Goal: Task Accomplishment & Management: Use online tool/utility

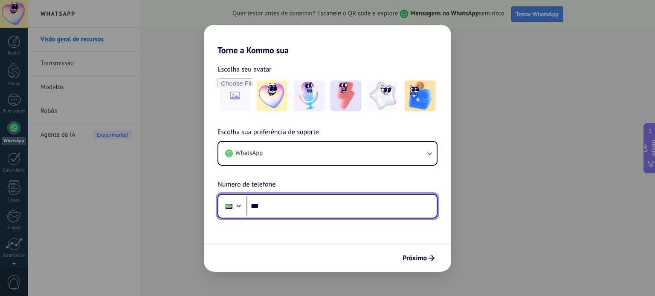
click at [293, 204] on input "***" at bounding box center [342, 207] width 190 height 20
type input "**********"
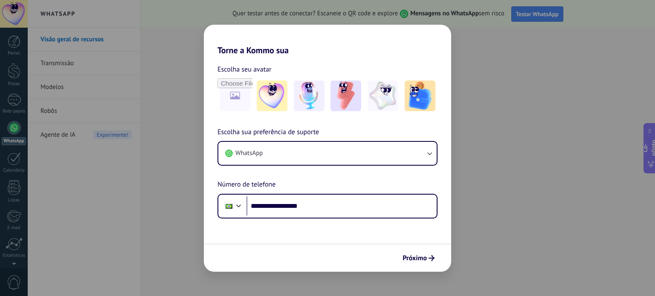
click at [409, 257] on font "Próximo" at bounding box center [415, 258] width 24 height 9
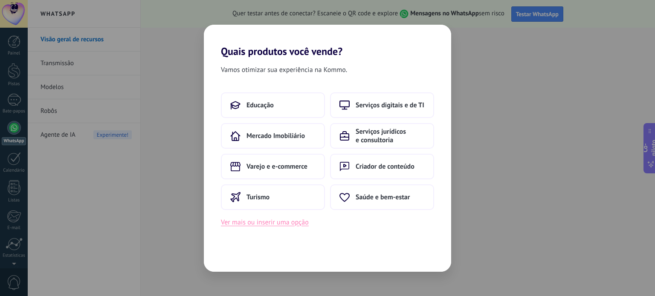
click at [256, 224] on font "Ver mais ou inserir uma opção" at bounding box center [265, 222] width 88 height 9
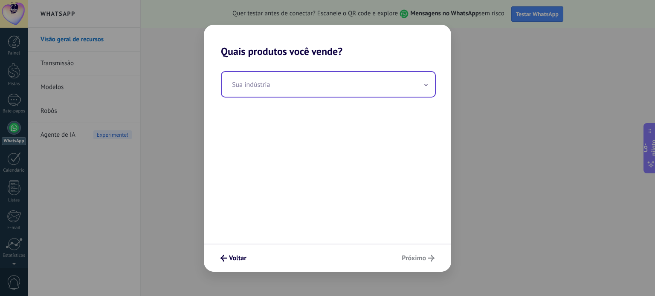
click at [341, 92] on input "text" at bounding box center [328, 84] width 213 height 25
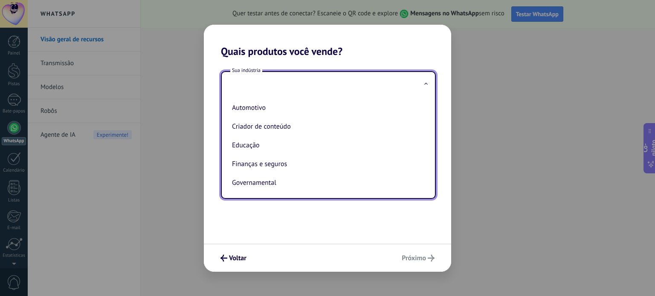
click at [331, 89] on input "text" at bounding box center [328, 84] width 213 height 25
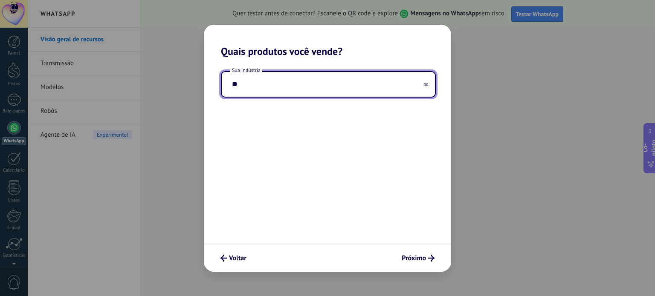
type input "*"
drag, startPoint x: 314, startPoint y: 87, endPoint x: 196, endPoint y: 87, distance: 118.2
click at [195, 87] on div "**********" at bounding box center [327, 148] width 655 height 296
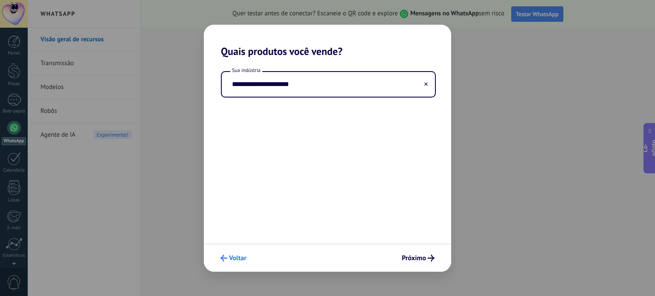
type input "**********"
click at [235, 256] on font "Voltar" at bounding box center [237, 258] width 17 height 9
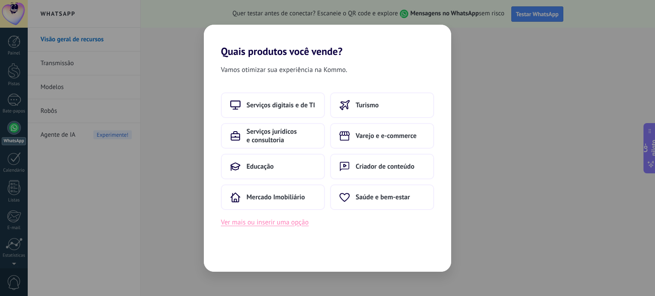
click at [279, 225] on font "Ver mais ou inserir uma opção" at bounding box center [265, 222] width 88 height 9
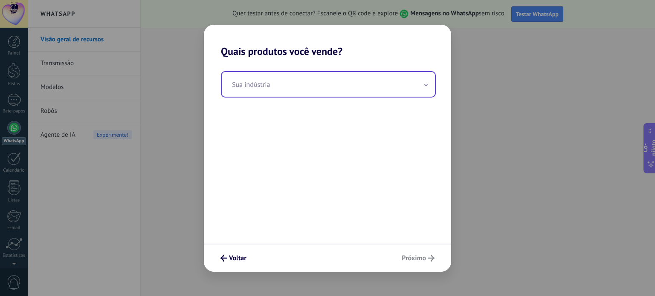
click at [296, 90] on input "text" at bounding box center [328, 84] width 213 height 25
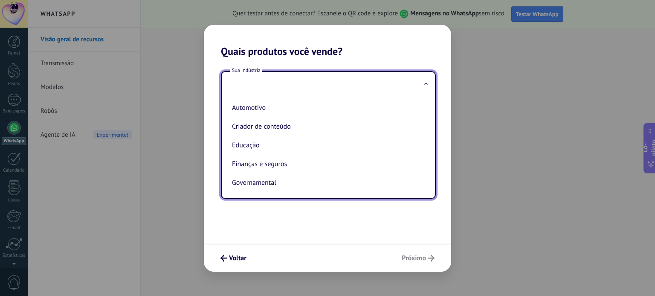
type input "*"
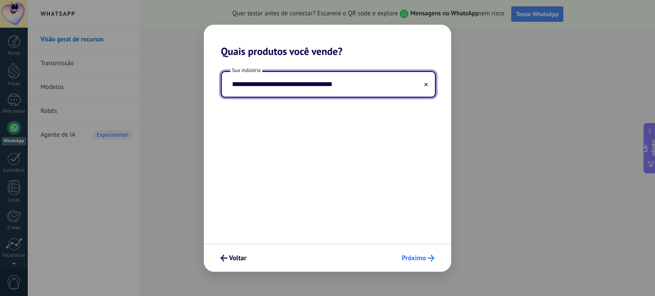
type input "**********"
click at [422, 255] on font "Próximo" at bounding box center [414, 258] width 24 height 9
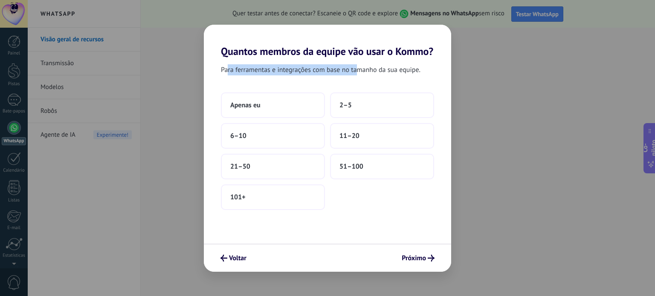
drag, startPoint x: 229, startPoint y: 70, endPoint x: 363, endPoint y: 73, distance: 134.0
click at [357, 73] on font "Para ferramentas e integrações com base no tamanho da sua equipe." at bounding box center [321, 70] width 200 height 9
drag, startPoint x: 372, startPoint y: 72, endPoint x: 364, endPoint y: 72, distance: 7.7
click at [370, 72] on font "Para ferramentas e integrações com base no tamanho da sua equipe." at bounding box center [321, 70] width 200 height 9
drag, startPoint x: 271, startPoint y: 72, endPoint x: 403, endPoint y: 72, distance: 131.8
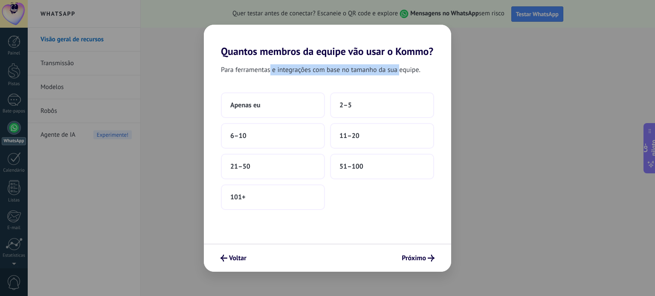
click at [400, 72] on font "Para ferramentas e integrações com base no tamanho da sua equipe." at bounding box center [321, 70] width 200 height 9
drag, startPoint x: 412, startPoint y: 71, endPoint x: 286, endPoint y: 70, distance: 125.8
click at [286, 69] on font "Para ferramentas e integrações com base no tamanho da sua equipe." at bounding box center [321, 70] width 200 height 9
click at [262, 73] on font "Para ferramentas e integrações com base no tamanho da sua equipe." at bounding box center [321, 70] width 200 height 9
click at [265, 105] on button "Apenas eu" at bounding box center [273, 106] width 104 height 26
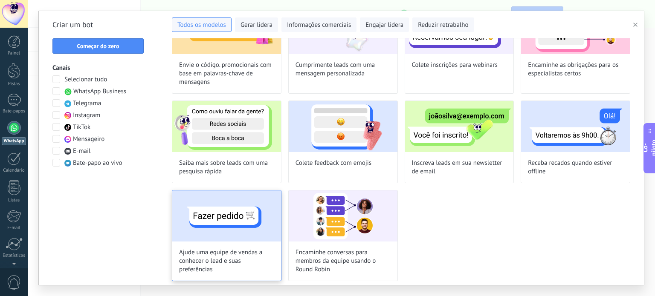
scroll to position [167, 0]
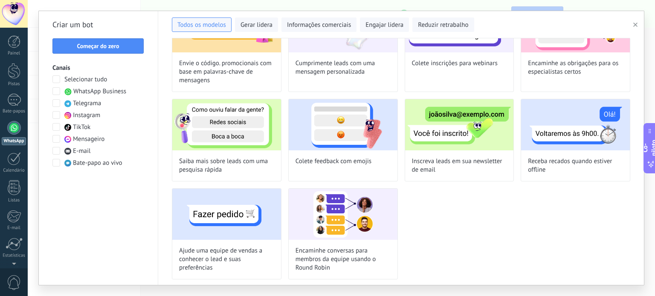
click at [13, 129] on div at bounding box center [14, 128] width 14 height 14
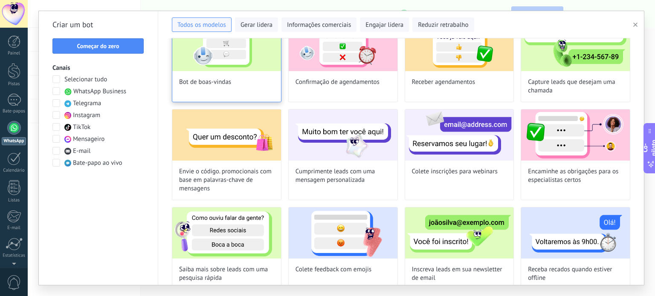
scroll to position [0, 0]
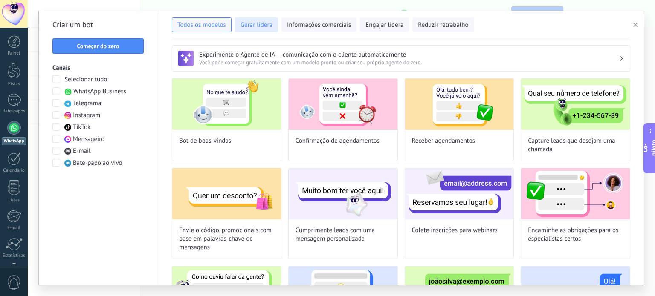
click at [261, 25] on font "Gerar lidera" at bounding box center [257, 25] width 32 height 8
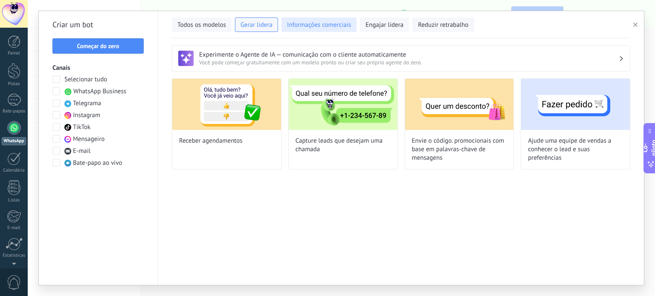
click at [311, 25] on font "Informações comerciais" at bounding box center [319, 25] width 64 height 8
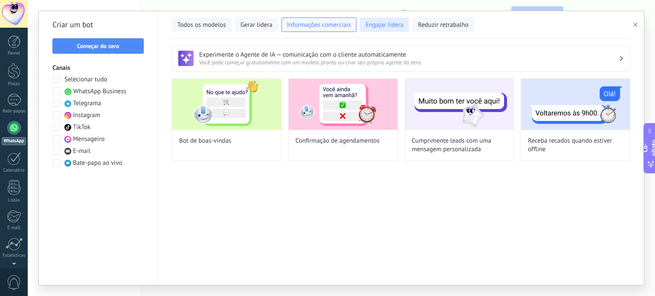
click at [383, 25] on font "Engajar lidera" at bounding box center [385, 25] width 38 height 8
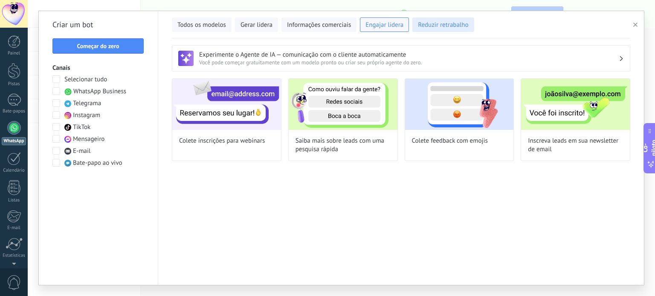
click at [444, 26] on font "Reduzir retrabalho" at bounding box center [443, 25] width 50 height 8
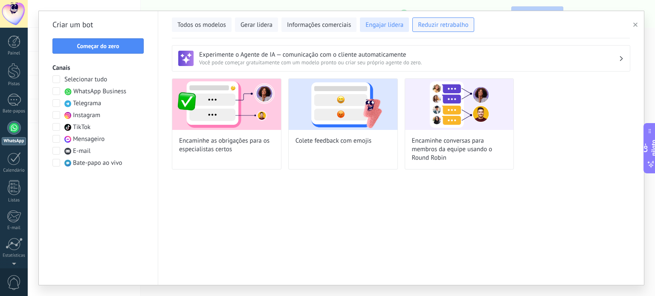
click at [378, 24] on font "Engajar lidera" at bounding box center [385, 25] width 38 height 8
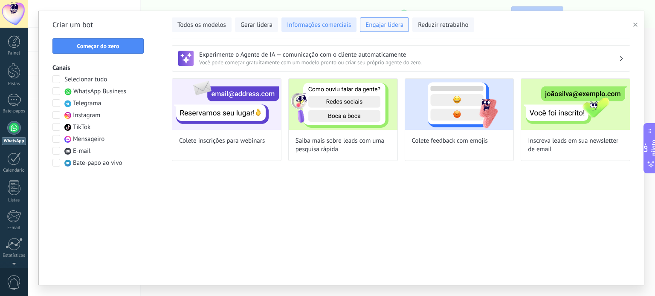
click at [316, 25] on font "Informações comerciais" at bounding box center [319, 25] width 64 height 8
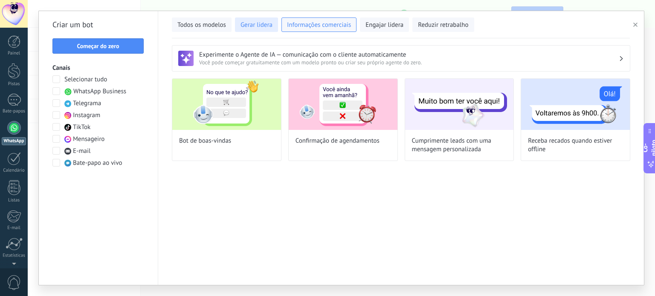
click at [253, 23] on font "Gerar lidera" at bounding box center [257, 25] width 32 height 8
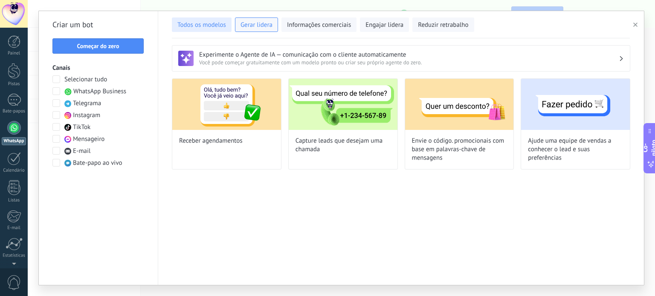
click at [202, 28] on font "Todos os modelos" at bounding box center [201, 25] width 49 height 8
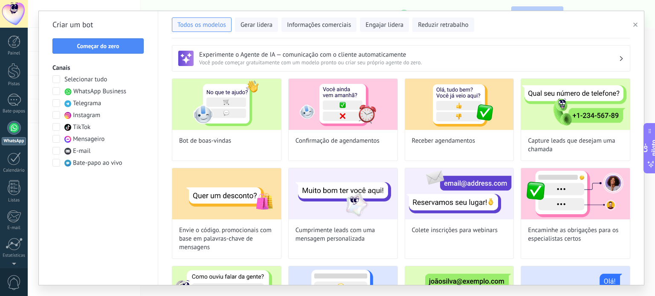
click at [56, 91] on span at bounding box center [56, 91] width 8 height 8
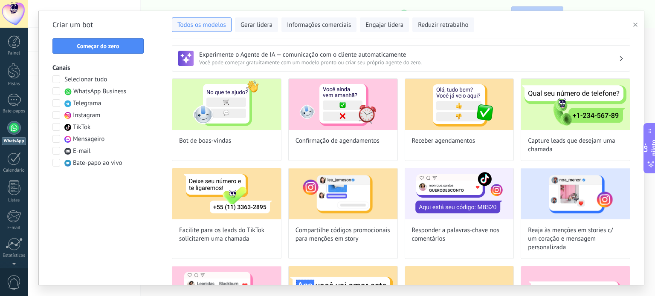
click at [57, 163] on span at bounding box center [56, 163] width 8 height 8
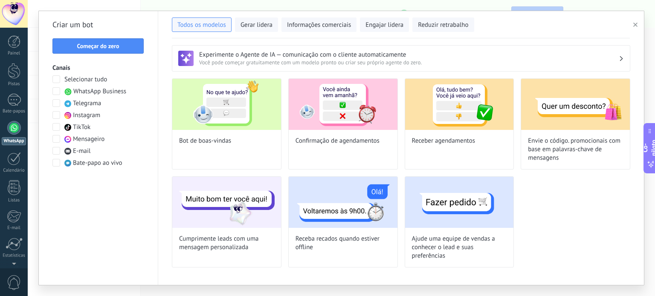
drag, startPoint x: 55, startPoint y: 165, endPoint x: 61, endPoint y: 146, distance: 19.6
click at [56, 164] on span at bounding box center [56, 163] width 8 height 8
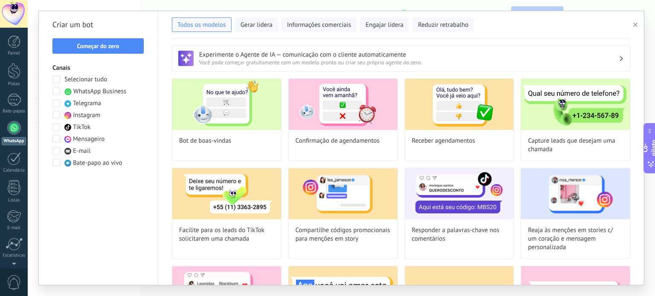
click at [57, 93] on span at bounding box center [56, 91] width 8 height 8
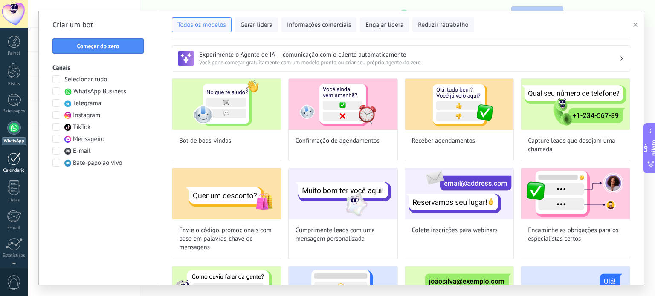
click at [17, 164] on div at bounding box center [14, 158] width 14 height 13
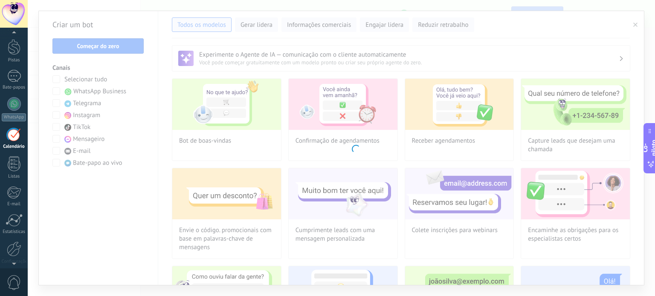
scroll to position [24, 0]
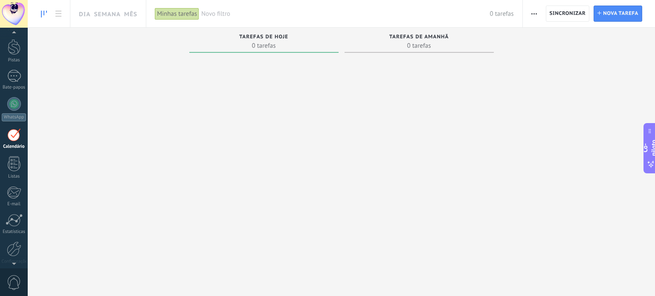
click at [266, 109] on div at bounding box center [263, 148] width 149 height 185
click at [244, 45] on span "0 tarefas" at bounding box center [264, 45] width 141 height 9
click at [569, 14] on font "Sincronizar" at bounding box center [568, 13] width 36 height 6
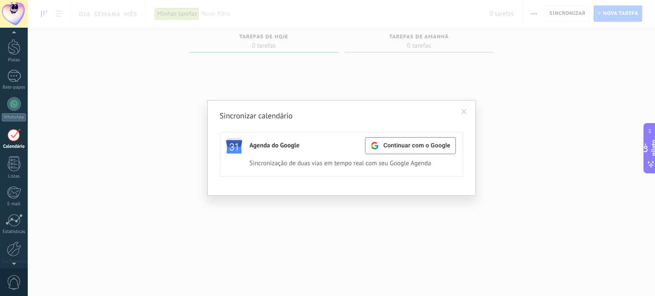
click at [464, 112] on span at bounding box center [465, 112] width 6 height 6
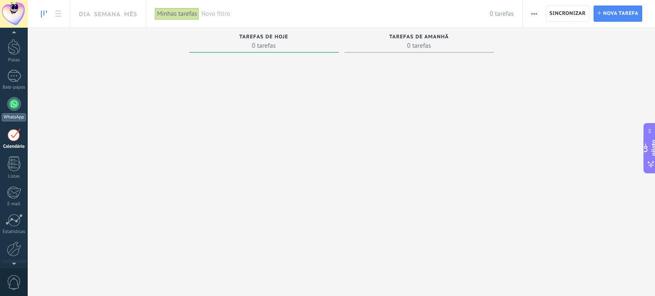
click at [19, 107] on div at bounding box center [14, 104] width 14 height 14
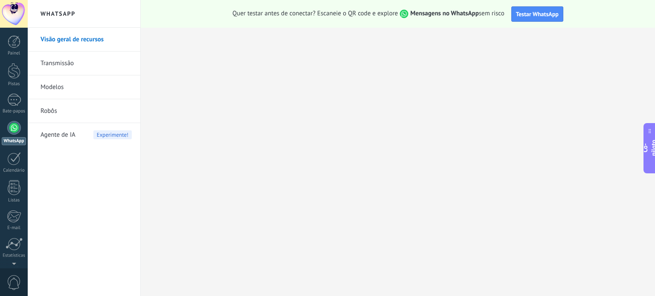
click at [65, 134] on font "Agente de IA" at bounding box center [58, 135] width 35 height 8
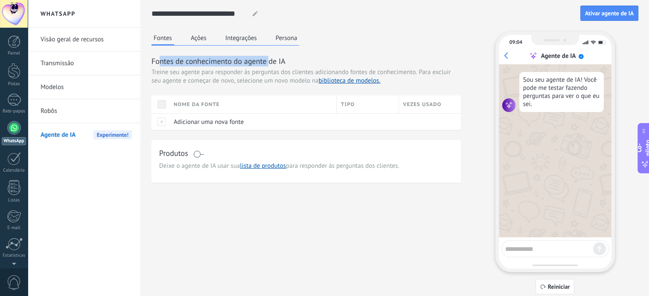
drag, startPoint x: 158, startPoint y: 62, endPoint x: 269, endPoint y: 65, distance: 110.9
click at [269, 65] on font "Fontes de conhecimento do agente de IA" at bounding box center [218, 61] width 134 height 10
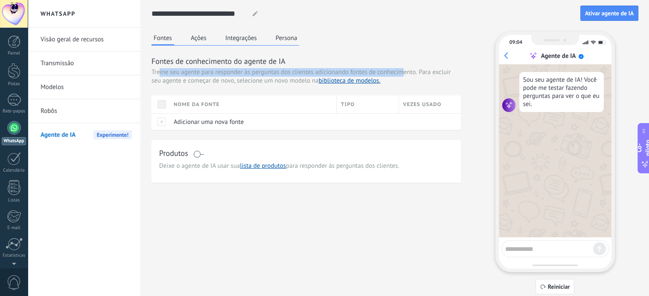
drag, startPoint x: 158, startPoint y: 73, endPoint x: 403, endPoint y: 71, distance: 244.8
click at [403, 71] on font "Treine seu agente para responder às perguntas dos clientes adicionando fontes d…" at bounding box center [283, 72] width 265 height 8
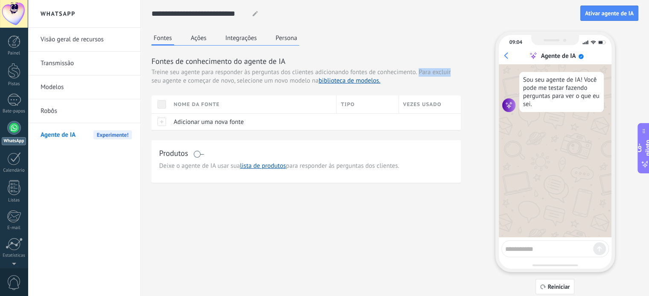
drag, startPoint x: 420, startPoint y: 72, endPoint x: 455, endPoint y: 72, distance: 35.0
click at [455, 72] on div "Treine seu agente para responder às perguntas dos clientes adicionando fontes d…" at bounding box center [305, 76] width 309 height 17
drag, startPoint x: 157, startPoint y: 80, endPoint x: 189, endPoint y: 81, distance: 32.0
click at [184, 81] on font "Para excluir seu agente e começar de novo, selecione um novo modelo na" at bounding box center [300, 76] width 299 height 17
drag, startPoint x: 189, startPoint y: 81, endPoint x: 211, endPoint y: 81, distance: 22.6
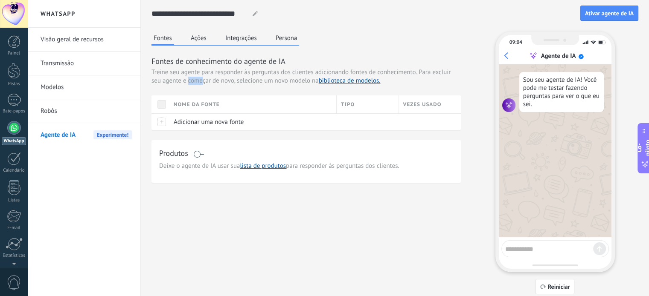
click at [209, 81] on font "Para excluir seu agente e começar de novo, selecione um novo modelo na" at bounding box center [300, 76] width 299 height 17
drag, startPoint x: 236, startPoint y: 81, endPoint x: 297, endPoint y: 81, distance: 60.6
click at [296, 81] on font "Para excluir seu agente e começar de novo, selecione um novo modelo na" at bounding box center [300, 76] width 299 height 17
drag, startPoint x: 305, startPoint y: 81, endPoint x: 266, endPoint y: 80, distance: 39.3
click at [271, 80] on font "Para excluir seu agente e começar de novo, selecione um novo modelo na" at bounding box center [300, 76] width 299 height 17
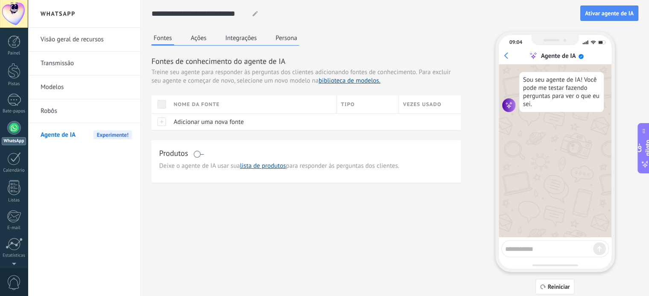
click at [258, 81] on font "Para excluir seu agente e começar de novo, selecione um novo modelo na" at bounding box center [300, 76] width 299 height 17
drag, startPoint x: 217, startPoint y: 81, endPoint x: 273, endPoint y: 86, distance: 56.5
click at [284, 80] on font "Para excluir seu agente e começar de novo, selecione um novo modelo na" at bounding box center [300, 76] width 299 height 17
click at [238, 204] on div "Fontes Ações Integrações Persona Fontes de conhecimento do agente de IA Treine …" at bounding box center [394, 163] width 487 height 263
click at [197, 40] on font "Ações" at bounding box center [199, 38] width 16 height 8
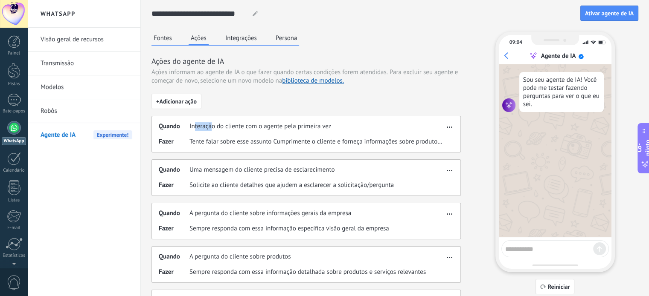
drag, startPoint x: 195, startPoint y: 128, endPoint x: 219, endPoint y: 128, distance: 24.7
click at [213, 128] on font "Interação do cliente com o agente pela primeira vez" at bounding box center [260, 126] width 142 height 8
drag, startPoint x: 233, startPoint y: 127, endPoint x: 289, endPoint y: 128, distance: 56.3
click at [286, 128] on font "Interação do cliente com o agente pela primeira vez" at bounding box center [260, 126] width 142 height 8
drag, startPoint x: 325, startPoint y: 128, endPoint x: 227, endPoint y: 134, distance: 97.9
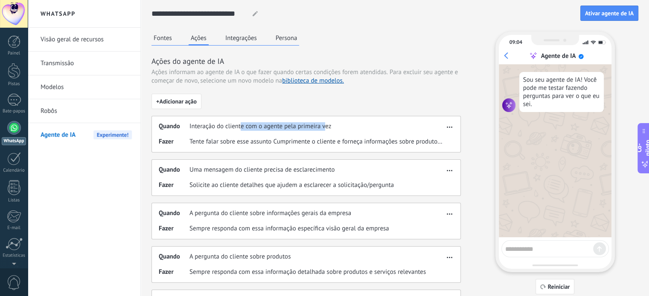
click at [240, 128] on font "Interação do cliente com o agente pela primeira vez" at bounding box center [260, 126] width 142 height 8
drag, startPoint x: 195, startPoint y: 144, endPoint x: 299, endPoint y: 148, distance: 104.2
click at [295, 148] on div "Quando Interação do cliente com o agente pela primeira vez Fazer Tente falar so…" at bounding box center [305, 134] width 309 height 37
click at [324, 144] on font "Tente falar sobre esse assunto Cumprimente o cliente e forneça informações sobr…" at bounding box center [329, 142] width 280 height 8
click at [265, 145] on font "Tente falar sobre esse assunto Cumprimente o cliente e forneça informações sobr…" at bounding box center [329, 142] width 280 height 8
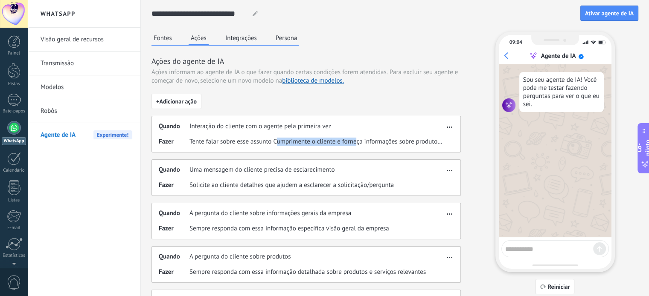
drag, startPoint x: 277, startPoint y: 143, endPoint x: 384, endPoint y: 143, distance: 107.5
click at [363, 143] on font "Tente falar sobre esse assunto Cumprimente o cliente e forneça informações sobr…" at bounding box center [329, 142] width 280 height 8
drag, startPoint x: 424, startPoint y: 142, endPoint x: 248, endPoint y: 155, distance: 176.2
click at [294, 141] on font "Tente falar sobre esse assunto Cumprimente o cliente e forneça informações sobr…" at bounding box center [329, 142] width 280 height 8
drag, startPoint x: 195, startPoint y: 170, endPoint x: 272, endPoint y: 171, distance: 76.8
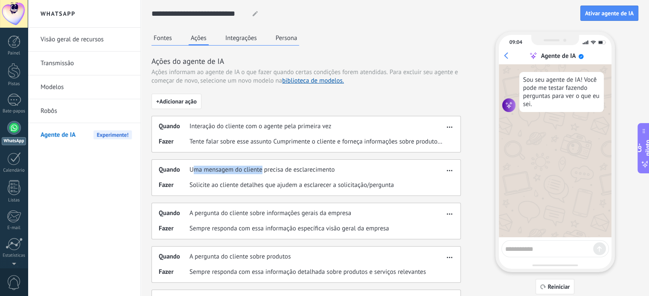
click at [268, 171] on font "Uma mensagem do cliente precisa de esclarecimento" at bounding box center [261, 170] width 145 height 8
click at [288, 171] on font "Uma mensagem do cliente precisa de esclarecimento" at bounding box center [261, 170] width 145 height 8
drag, startPoint x: 203, startPoint y: 171, endPoint x: 278, endPoint y: 170, distance: 74.6
click at [259, 171] on font "Uma mensagem do cliente precisa de esclarecimento" at bounding box center [261, 170] width 145 height 8
drag, startPoint x: 310, startPoint y: 168, endPoint x: 203, endPoint y: 169, distance: 106.6
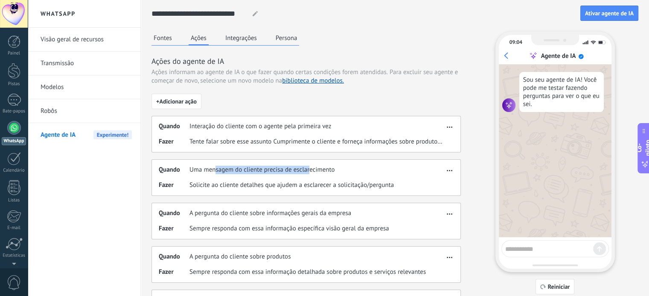
click at [205, 169] on font "Uma mensagem do cliente precisa de esclarecimento" at bounding box center [261, 170] width 145 height 8
drag, startPoint x: 197, startPoint y: 183, endPoint x: 290, endPoint y: 182, distance: 92.1
click at [275, 183] on font "Solicite ao cliente detalhes que ajudem a esclarecer a solicitação/pergunta" at bounding box center [291, 185] width 204 height 8
click at [294, 183] on font "Solicite ao cliente detalhes que ajudem a esclarecer a solicitação/pergunta" at bounding box center [291, 185] width 204 height 8
drag, startPoint x: 212, startPoint y: 188, endPoint x: 247, endPoint y: 186, distance: 35.1
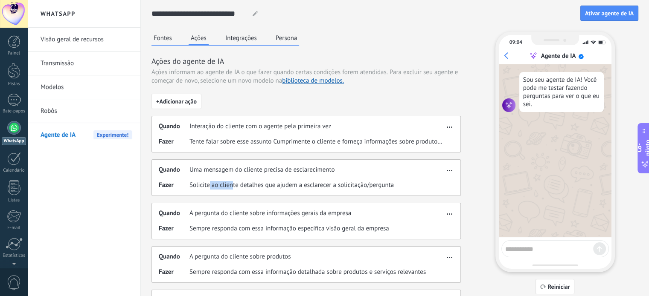
click at [247, 186] on font "Solicite ao cliente detalhes que ajudem a esclarecer a solicitação/pergunta" at bounding box center [291, 185] width 204 height 8
drag, startPoint x: 282, startPoint y: 186, endPoint x: 320, endPoint y: 187, distance: 38.4
click at [315, 187] on font "Solicite ao cliente detalhes que ajudem a esclarecer a solicitação/pergunta" at bounding box center [291, 185] width 204 height 8
drag, startPoint x: 377, startPoint y: 187, endPoint x: 305, endPoint y: 186, distance: 72.5
click at [311, 186] on font "Solicite ao cliente detalhes que ajudem a esclarecer a solicitação/pergunta" at bounding box center [291, 185] width 204 height 8
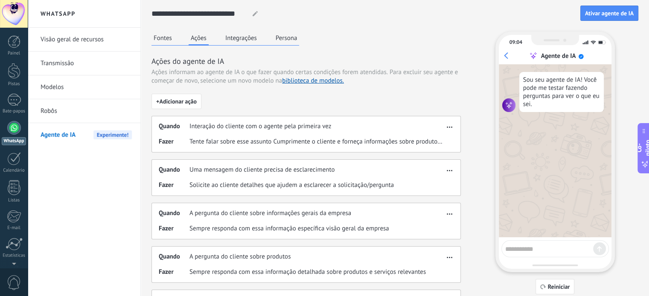
click at [305, 186] on font "Solicite ao cliente detalhes que ajudem a esclarecer a solicitação/pergunta" at bounding box center [291, 185] width 204 height 8
drag, startPoint x: 255, startPoint y: 186, endPoint x: 345, endPoint y: 189, distance: 89.2
click at [344, 189] on span "Solicite ao cliente detalhes que ajudem a esclarecer a solicitação/pergunta" at bounding box center [291, 185] width 204 height 9
click at [345, 189] on span "Solicite ao cliente detalhes que ajudem a esclarecer a solicitação/pergunta" at bounding box center [291, 185] width 204 height 9
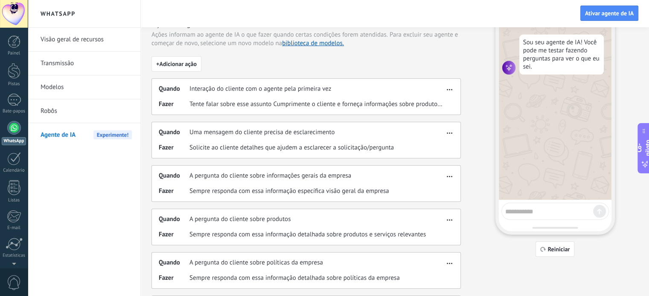
scroll to position [85, 0]
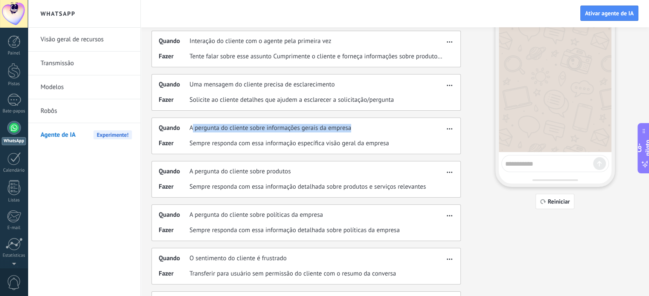
drag, startPoint x: 191, startPoint y: 128, endPoint x: 350, endPoint y: 126, distance: 159.1
click at [350, 126] on font "A pergunta do cliente sobre informações gerais da empresa" at bounding box center [270, 128] width 162 height 8
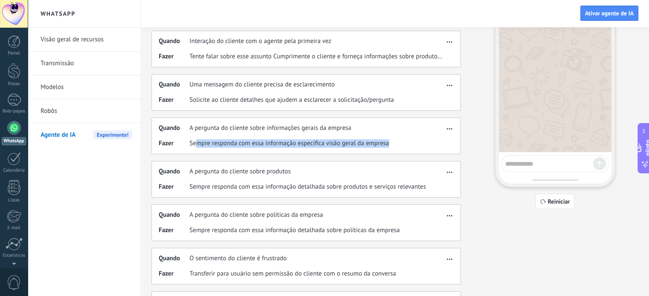
drag, startPoint x: 198, startPoint y: 144, endPoint x: 389, endPoint y: 145, distance: 191.1
click at [389, 145] on div "Fazer Sempre responda com essa informação específica visão geral da empresa" at bounding box center [301, 143] width 285 height 9
drag, startPoint x: 225, startPoint y: 185, endPoint x: 296, endPoint y: 184, distance: 70.8
click at [232, 185] on font "Sempre responda com essa informação detalhada sobre produtos e serviços relevan…" at bounding box center [307, 187] width 236 height 8
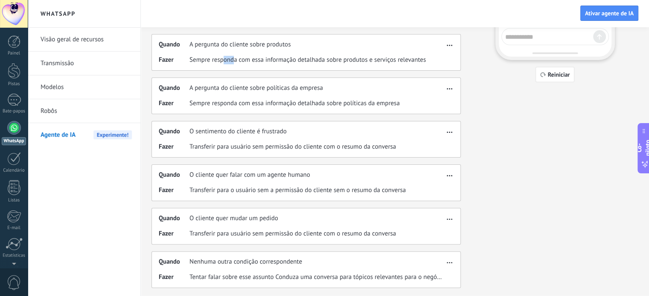
scroll to position [0, 0]
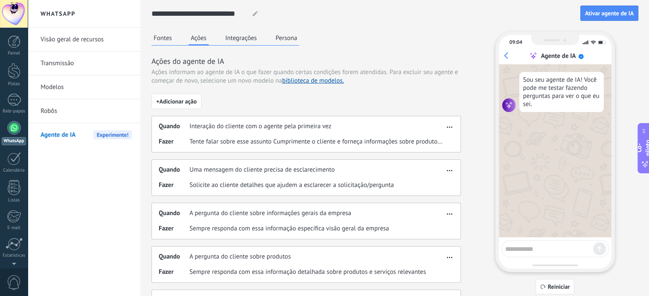
click at [224, 75] on font "Ações informam ao agente de IA o que fazer quando certas condições forem atendi…" at bounding box center [269, 72] width 236 height 8
click at [249, 36] on font "Integrações" at bounding box center [241, 38] width 32 height 8
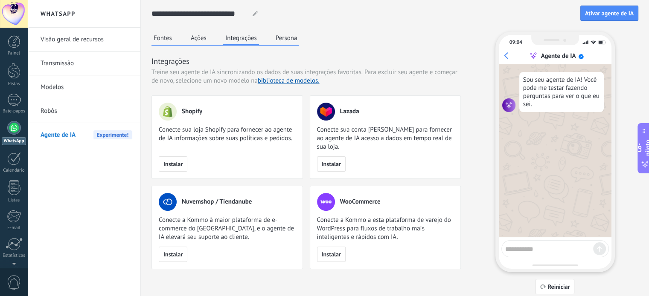
click at [286, 36] on font "Persona" at bounding box center [287, 38] width 22 height 8
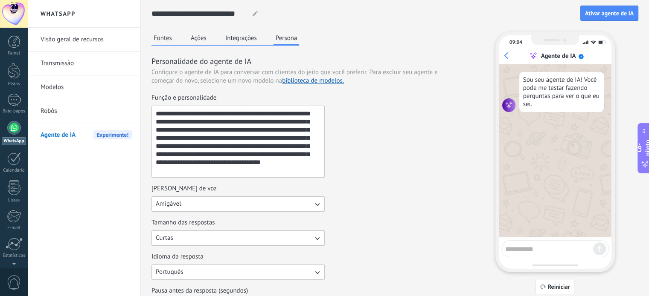
drag, startPoint x: 158, startPoint y: 114, endPoint x: 292, endPoint y: 135, distance: 135.1
click at [292, 134] on textarea "**********" at bounding box center [237, 141] width 171 height 71
click at [283, 150] on textarea "**********" at bounding box center [237, 141] width 171 height 71
drag, startPoint x: 223, startPoint y: 61, endPoint x: 240, endPoint y: 64, distance: 17.7
click at [238, 64] on font "Personalidade do agente de IA" at bounding box center [201, 61] width 100 height 10
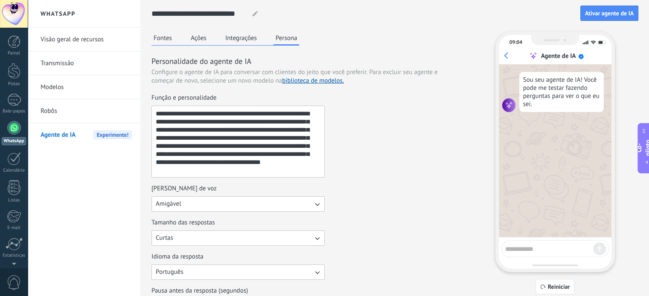
click at [165, 37] on font "Fontes" at bounding box center [163, 38] width 18 height 8
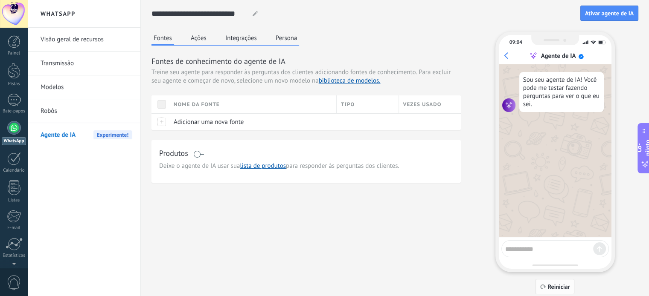
click at [552, 288] on font "Reiniciar" at bounding box center [559, 287] width 22 height 8
click at [54, 112] on font "Robôs" at bounding box center [49, 111] width 17 height 8
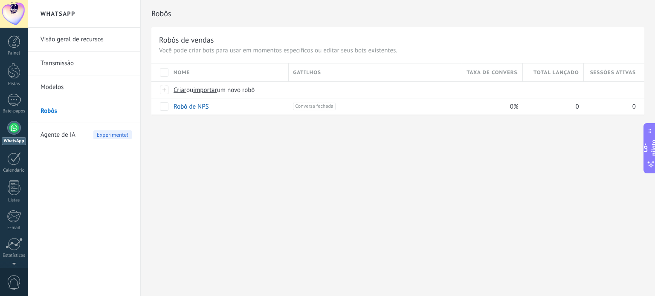
click at [60, 84] on font "Modelos" at bounding box center [52, 87] width 23 height 8
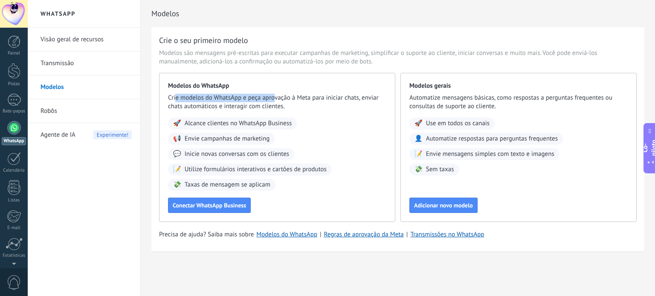
drag, startPoint x: 184, startPoint y: 99, endPoint x: 275, endPoint y: 99, distance: 90.9
click at [275, 99] on font "Crie modelos do WhatsApp e peça aprovação à Meta para iniciar chats, enviar cha…" at bounding box center [273, 102] width 211 height 17
click at [289, 98] on font "Crie modelos do WhatsApp e peça aprovação à Meta para iniciar chats, enviar cha…" at bounding box center [273, 102] width 211 height 17
drag, startPoint x: 259, startPoint y: 98, endPoint x: 344, endPoint y: 96, distance: 84.5
click at [344, 96] on font "Crie modelos do WhatsApp e peça aprovação à Meta para iniciar chats, enviar cha…" at bounding box center [273, 102] width 211 height 17
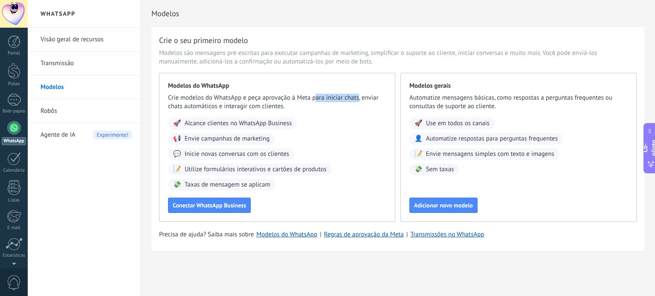
drag, startPoint x: 359, startPoint y: 96, endPoint x: 312, endPoint y: 97, distance: 46.5
click at [312, 97] on font "Crie modelos do WhatsApp e peça aprovação à Meta para iniciar chats, enviar cha…" at bounding box center [273, 102] width 211 height 17
drag, startPoint x: 180, startPoint y: 106, endPoint x: 258, endPoint y: 106, distance: 77.2
click at [257, 106] on font "Crie modelos do WhatsApp e peça aprovação à Meta para iniciar chats, enviar cha…" at bounding box center [273, 102] width 211 height 17
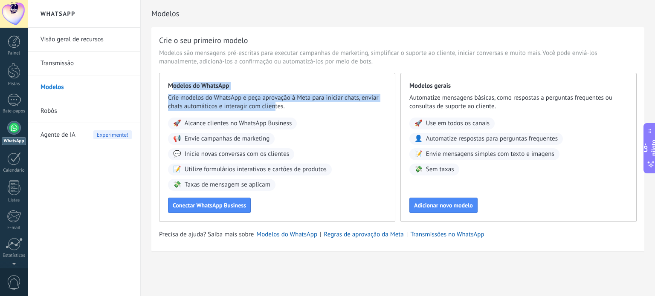
drag, startPoint x: 174, startPoint y: 87, endPoint x: 280, endPoint y: 107, distance: 108.2
click at [277, 109] on div "Modelos do WhatsApp Crie modelos do WhatsApp e peça aprovação à Meta para inici…" at bounding box center [277, 147] width 236 height 149
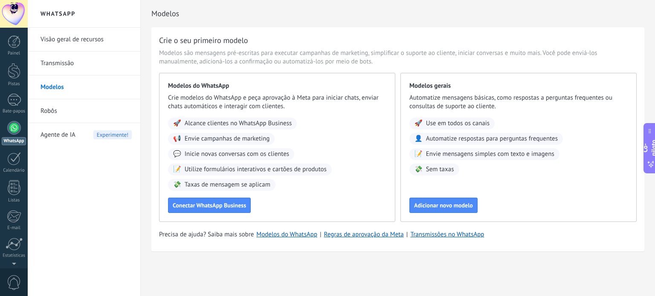
click at [281, 107] on font "Crie modelos do WhatsApp e peça aprovação à Meta para iniciar chats, enviar cha…" at bounding box center [273, 102] width 211 height 17
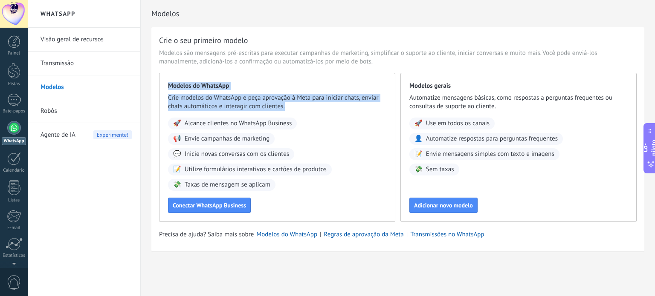
drag, startPoint x: 287, startPoint y: 107, endPoint x: 161, endPoint y: 87, distance: 127.1
click at [161, 87] on div "Modelos do WhatsApp Crie modelos do WhatsApp e peça aprovação à Meta para inici…" at bounding box center [277, 147] width 236 height 149
click at [182, 90] on font "Modelos do WhatsApp" at bounding box center [198, 86] width 61 height 8
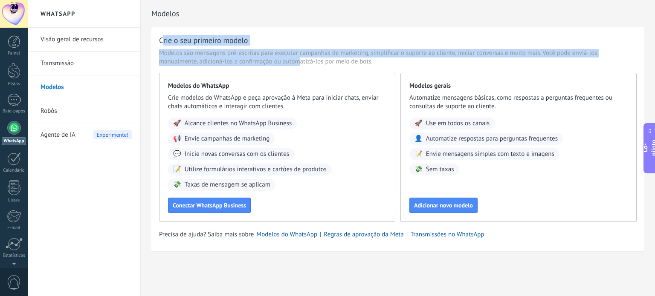
drag, startPoint x: 163, startPoint y: 41, endPoint x: 322, endPoint y: 61, distance: 160.5
click at [303, 63] on div "Crie o seu primeiro modelo Modelos são mensagens pré-escritas para executar cam…" at bounding box center [397, 139] width 493 height 224
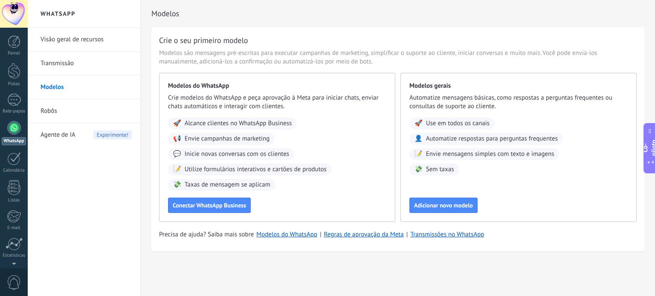
drag, startPoint x: 336, startPoint y: 61, endPoint x: 359, endPoint y: 64, distance: 23.3
click at [337, 61] on font "Modelos são mensagens pré-escritas para executar campanhas de marketing, simpli…" at bounding box center [378, 57] width 438 height 17
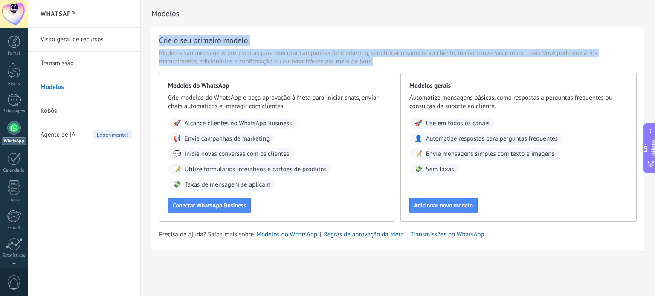
drag, startPoint x: 373, startPoint y: 64, endPoint x: 150, endPoint y: 39, distance: 224.5
click at [150, 39] on div "Modelos Crie o seu primeiro modelo Modelos são mensagens pré-escritas para exec…" at bounding box center [398, 144] width 514 height 288
click at [181, 39] on font "Crie o seu primeiro modelo" at bounding box center [203, 40] width 89 height 10
drag, startPoint x: 160, startPoint y: 39, endPoint x: 378, endPoint y: 66, distance: 220.0
click at [378, 66] on div "Crie o seu primeiro modelo Modelos são mensagens pré-escritas para executar cam…" at bounding box center [397, 139] width 493 height 224
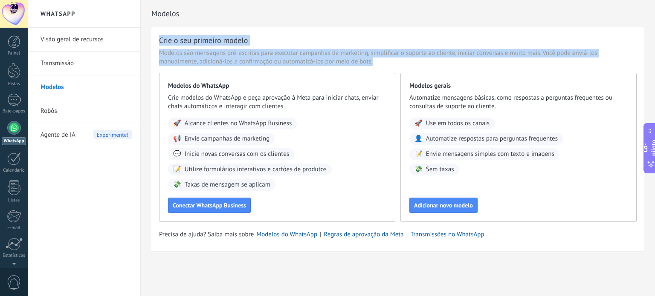
click at [378, 63] on span "Modelos são mensagens pré-escritas para executar campanhas de marketing, simpli…" at bounding box center [398, 57] width 478 height 17
drag, startPoint x: 379, startPoint y: 61, endPoint x: 155, endPoint y: 39, distance: 225.5
click at [155, 39] on div "Crie o seu primeiro modelo Modelos são mensagens pré-escritas para executar cam…" at bounding box center [397, 139] width 493 height 224
click at [184, 40] on font "Crie o seu primeiro modelo" at bounding box center [203, 40] width 89 height 10
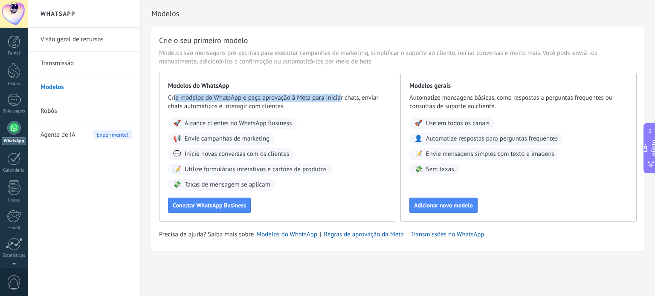
drag, startPoint x: 175, startPoint y: 99, endPoint x: 339, endPoint y: 99, distance: 163.8
click at [339, 99] on font "Crie modelos do WhatsApp e peça aprovação à Meta para iniciar chats, enviar cha…" at bounding box center [273, 102] width 211 height 17
click at [352, 96] on font "Crie modelos do WhatsApp e peça aprovação à Meta para iniciar chats, enviar cha…" at bounding box center [273, 102] width 211 height 17
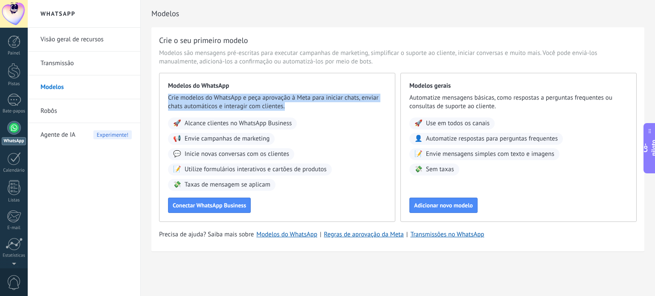
drag, startPoint x: 299, startPoint y: 107, endPoint x: 164, endPoint y: 97, distance: 135.2
click at [164, 97] on div "Modelos do WhatsApp Crie modelos do WhatsApp e peça aprovação à Meta para inici…" at bounding box center [277, 147] width 236 height 149
click at [210, 103] on font "Crie modelos do WhatsApp e peça aprovação à Meta para iniciar chats, enviar cha…" at bounding box center [273, 102] width 211 height 17
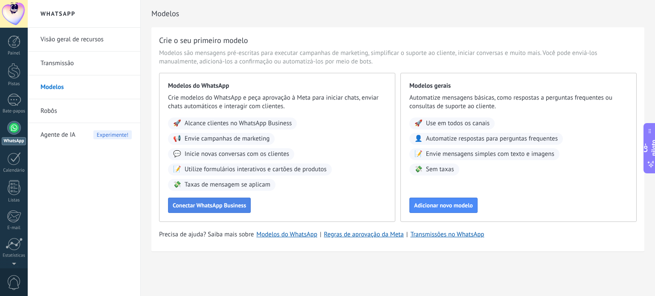
click at [206, 211] on button "Conectar WhatsApp Business" at bounding box center [209, 205] width 83 height 15
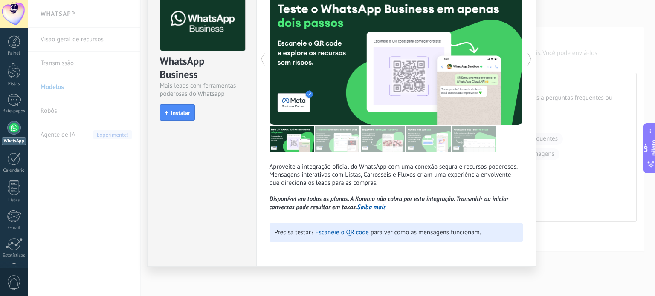
scroll to position [52, 0]
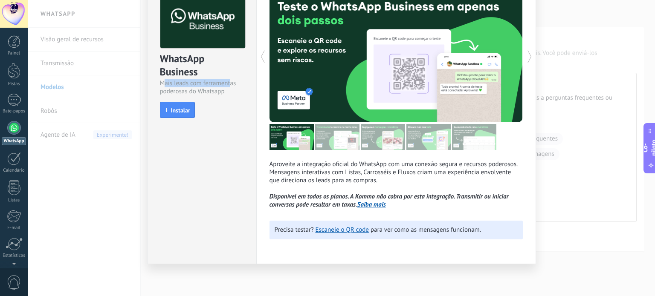
drag, startPoint x: 161, startPoint y: 84, endPoint x: 228, endPoint y: 84, distance: 67.0
click at [228, 84] on font "Mais leads com ferramentas poderosas do Whatsapp" at bounding box center [198, 87] width 76 height 16
drag, startPoint x: 167, startPoint y: 89, endPoint x: 207, endPoint y: 90, distance: 40.1
click at [206, 90] on font "Mais leads com ferramentas poderosas do Whatsapp" at bounding box center [198, 87] width 76 height 16
drag, startPoint x: 276, startPoint y: 165, endPoint x: 400, endPoint y: 162, distance: 124.2
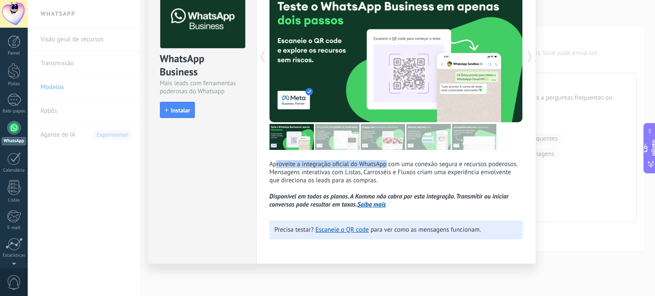
click at [387, 163] on font "Aproveite a integração oficial do WhatsApp com uma conexão segura e recursos po…" at bounding box center [394, 172] width 248 height 24
drag, startPoint x: 412, startPoint y: 165, endPoint x: 472, endPoint y: 165, distance: 59.3
click at [467, 165] on font "Aproveite a integração oficial do WhatsApp com uma conexão segura e recursos po…" at bounding box center [394, 172] width 248 height 24
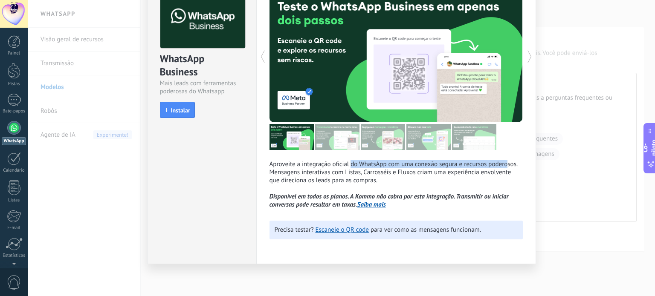
drag, startPoint x: 505, startPoint y: 164, endPoint x: 340, endPoint y: 162, distance: 165.5
click at [344, 162] on font "Aproveite a integração oficial do WhatsApp com uma conexão segura e recursos po…" at bounding box center [394, 172] width 248 height 24
drag, startPoint x: 274, startPoint y: 174, endPoint x: 321, endPoint y: 172, distance: 47.4
click at [319, 172] on font "Aproveite a integração oficial do WhatsApp com uma conexão segura e recursos po…" at bounding box center [394, 172] width 248 height 24
drag, startPoint x: 365, startPoint y: 171, endPoint x: 414, endPoint y: 172, distance: 49.5
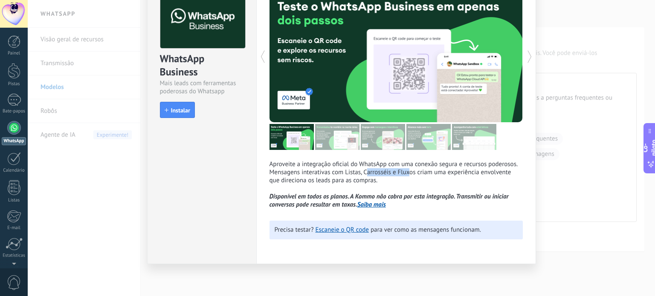
click at [409, 172] on font "Aproveite a integração oficial do WhatsApp com uma conexão segura e recursos po…" at bounding box center [394, 172] width 248 height 24
drag, startPoint x: 430, startPoint y: 173, endPoint x: 497, endPoint y: 172, distance: 66.5
click at [497, 172] on font "Aproveite a integração oficial do WhatsApp com uma conexão segura e recursos po…" at bounding box center [394, 172] width 248 height 24
drag, startPoint x: 279, startPoint y: 180, endPoint x: 339, endPoint y: 183, distance: 59.4
click at [336, 183] on font "Aproveite a integração oficial do WhatsApp com uma conexão segura e recursos po…" at bounding box center [394, 172] width 248 height 24
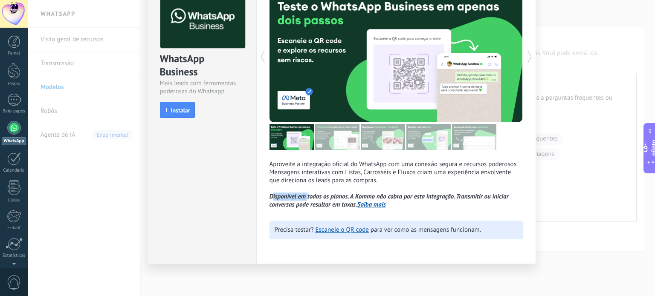
drag, startPoint x: 272, startPoint y: 199, endPoint x: 338, endPoint y: 199, distance: 65.7
click at [328, 199] on font "Disponível em todos os planos. A Kommo não cobra por esta integração. Transmiti…" at bounding box center [389, 201] width 239 height 16
drag, startPoint x: 358, startPoint y: 197, endPoint x: 388, endPoint y: 197, distance: 29.4
click at [377, 197] on font "Disponível em todos os planos. A Kommo não cobra por esta integração. Transmiti…" at bounding box center [389, 201] width 239 height 16
drag, startPoint x: 403, startPoint y: 197, endPoint x: 457, endPoint y: 195, distance: 54.7
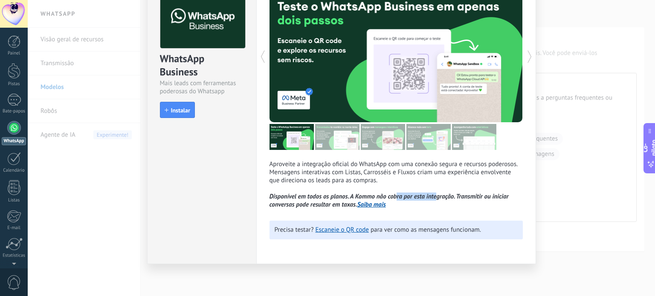
click at [445, 195] on font "Disponível em todos os planos. A Kommo não cobra por esta integração. Transmiti…" at bounding box center [389, 201] width 239 height 16
click at [453, 197] on font "Disponível em todos os planos. A Kommo não cobra por esta integração. Transmiti…" at bounding box center [389, 201] width 239 height 16
drag, startPoint x: 461, startPoint y: 197, endPoint x: 493, endPoint y: 198, distance: 32.4
click at [492, 198] on font "Disponível em todos os planos. A Kommo não cobra por esta integração. Transmiti…" at bounding box center [389, 201] width 239 height 16
drag, startPoint x: 276, startPoint y: 206, endPoint x: 319, endPoint y: 206, distance: 42.7
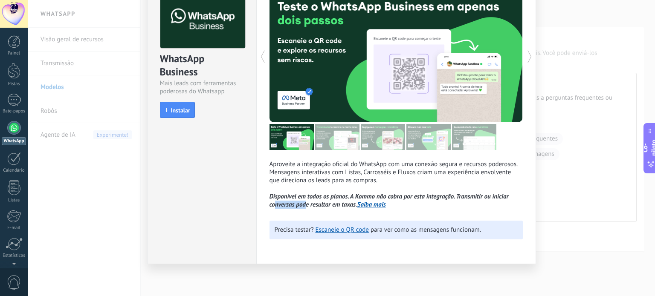
click at [316, 206] on font "Disponível em todos os planos. A Kommo não cobra por esta integração. Transmiti…" at bounding box center [389, 201] width 239 height 16
click at [329, 206] on font "Disponível em todos os planos. A Kommo não cobra por esta integração. Transmiti…" at bounding box center [389, 201] width 239 height 16
drag, startPoint x: 309, startPoint y: 204, endPoint x: 322, endPoint y: 203, distance: 13.7
click at [318, 203] on font "Disponível em todos os planos. A Kommo não cobra por esta integração. Transmiti…" at bounding box center [389, 201] width 239 height 16
click at [341, 203] on font "Disponível em todos os planos. A Kommo não cobra por esta integração. Transmiti…" at bounding box center [389, 201] width 239 height 16
